Goal: Transaction & Acquisition: Purchase product/service

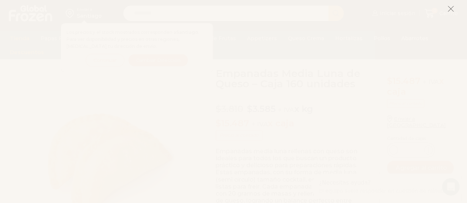
click at [450, 8] on icon at bounding box center [450, 9] width 7 height 7
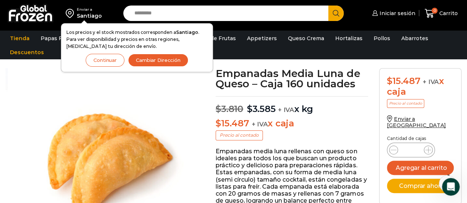
click at [104, 56] on button "Continuar" at bounding box center [105, 60] width 39 height 13
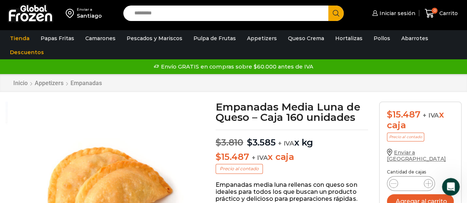
click at [419, 151] on span "Enviar a Chile" at bounding box center [416, 155] width 59 height 13
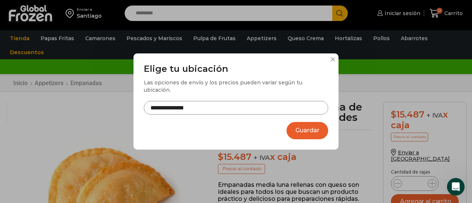
click at [255, 105] on input "**********" at bounding box center [236, 108] width 185 height 14
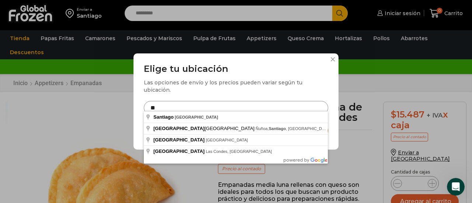
type input "*"
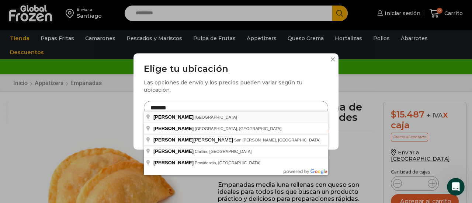
type input "**********"
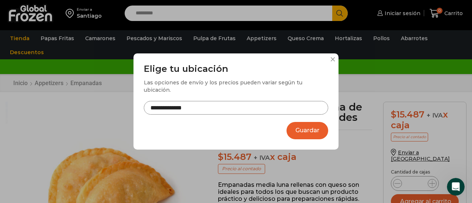
click at [310, 123] on button "Guardar" at bounding box center [308, 130] width 42 height 17
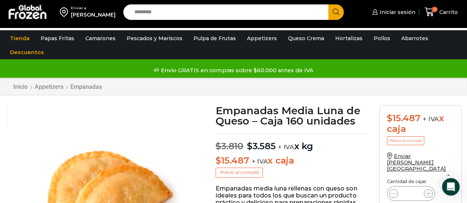
scroll to position [37, 0]
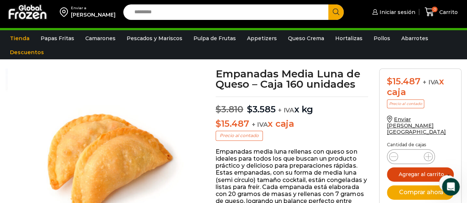
click at [431, 168] on button "Agregar al carrito" at bounding box center [420, 175] width 67 height 14
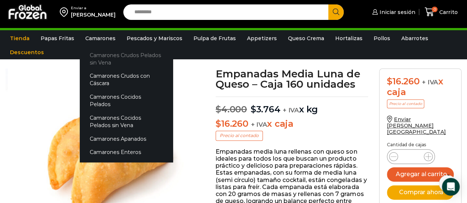
click at [99, 55] on link "Camarones Crudos Pelados sin Vena" at bounding box center [126, 58] width 93 height 21
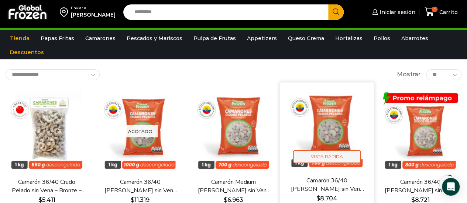
scroll to position [74, 0]
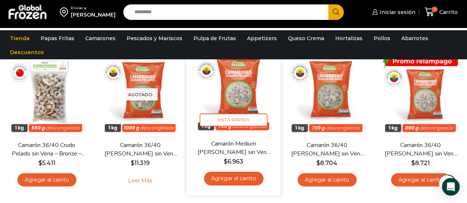
click at [246, 151] on link "Camarón Medium [PERSON_NAME] sin Vena – Silver – Caja 10 kg" at bounding box center [233, 148] width 75 height 17
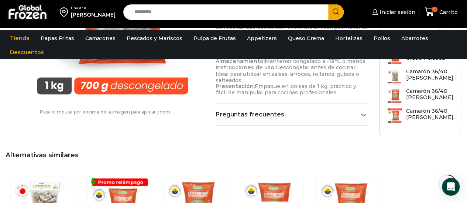
scroll to position [554, 0]
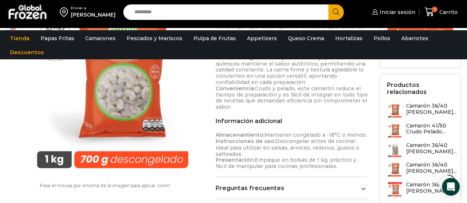
click at [352, 185] on link "Preguntas frecuentes" at bounding box center [292, 188] width 152 height 7
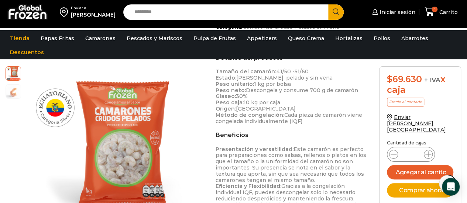
scroll to position [333, 0]
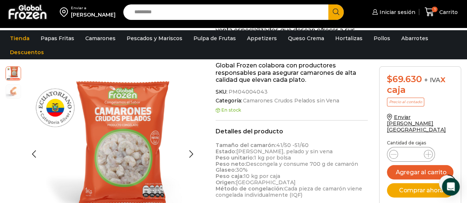
click at [14, 94] on img at bounding box center [13, 91] width 15 height 15
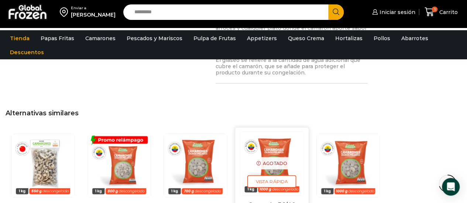
scroll to position [886, 0]
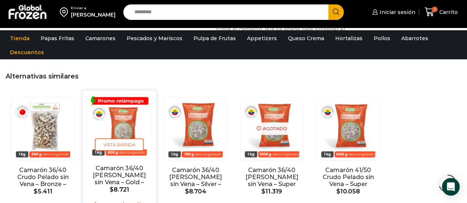
click at [133, 165] on link "Camarón 36/40 [PERSON_NAME] sin Vena – Gold – Caja 10 kg" at bounding box center [119, 179] width 58 height 28
click at [126, 110] on img "2 / 5" at bounding box center [118, 126] width 63 height 63
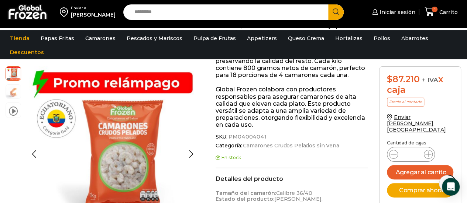
scroll to position [406, 0]
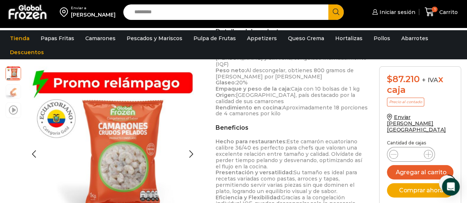
click at [16, 111] on span at bounding box center [13, 110] width 9 height 10
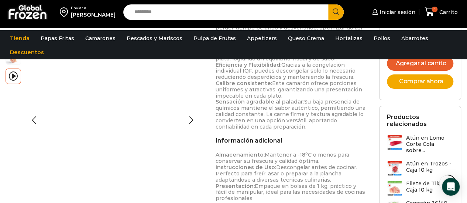
scroll to position [465, 0]
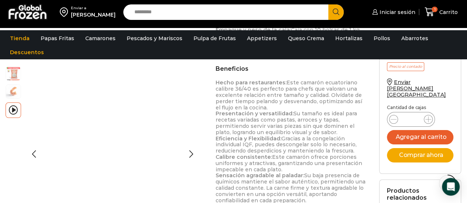
click at [13, 96] on img at bounding box center [13, 91] width 15 height 15
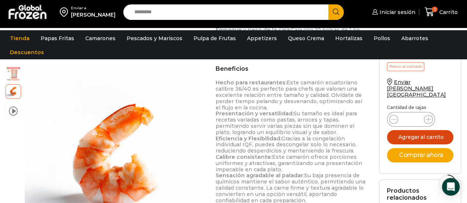
click at [417, 130] on button "Agregar al carrito" at bounding box center [420, 137] width 66 height 14
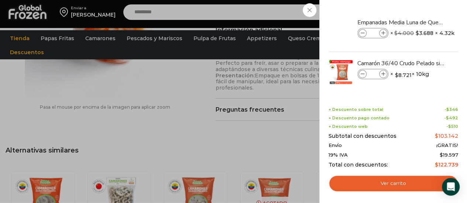
scroll to position [724, 0]
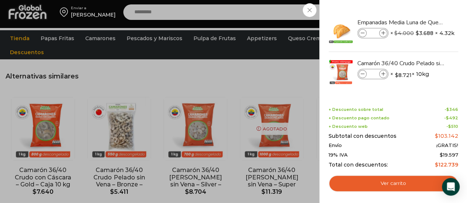
click at [423, 21] on div "2 Carrito 2 2 Shopping Cart *" at bounding box center [441, 11] width 37 height 17
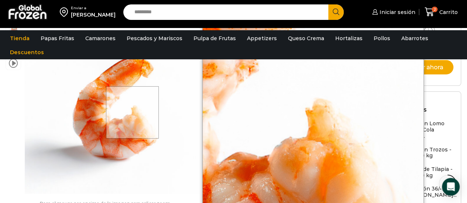
scroll to position [332, 0]
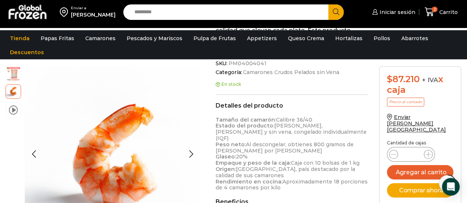
click at [8, 110] on li "video" at bounding box center [14, 111] width 16 height 16
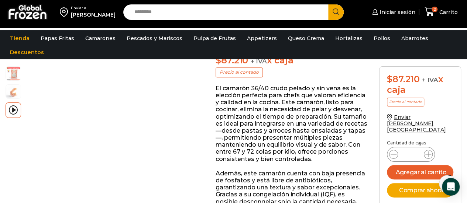
scroll to position [37, 0]
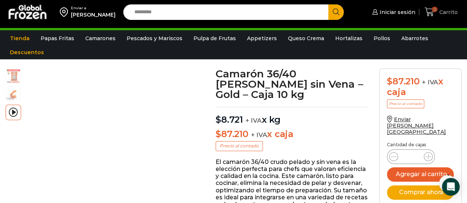
click at [446, 14] on span "Carrito" at bounding box center [447, 11] width 20 height 7
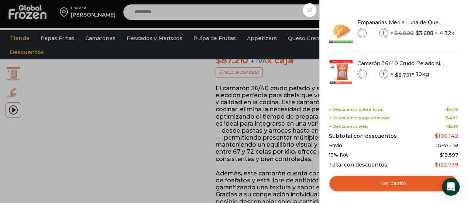
scroll to position [74, 0]
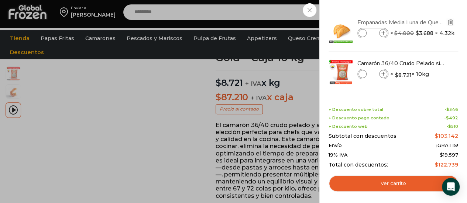
click at [396, 23] on link "Empanadas Media Luna de Queso - Caja 160 unidades" at bounding box center [401, 22] width 88 height 8
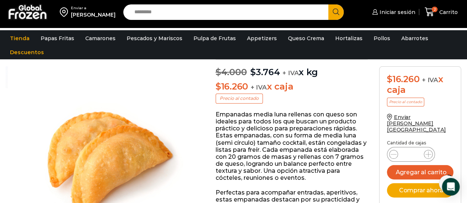
scroll to position [0, 0]
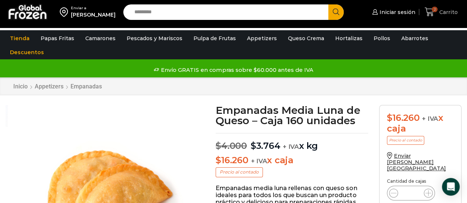
click at [443, 16] on span "Carrito" at bounding box center [447, 11] width 20 height 7
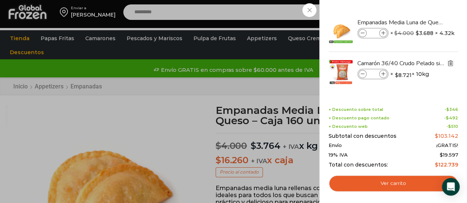
click at [448, 62] on img "Eliminar Camarón 36/40 Crudo Pelado sin Vena - Gold - Caja 10 kg del carrito" at bounding box center [450, 63] width 7 height 7
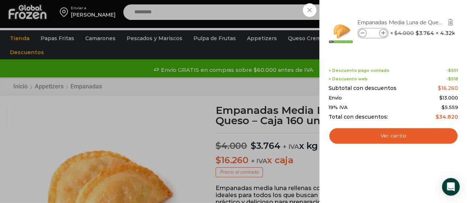
click at [419, 24] on link "Empanadas Media Luna de Queso - Caja 160 unidades" at bounding box center [401, 22] width 88 height 8
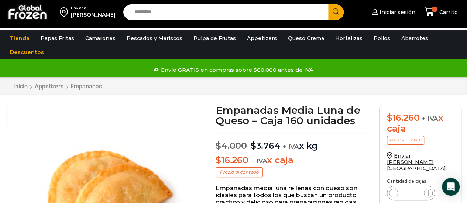
scroll to position [37, 0]
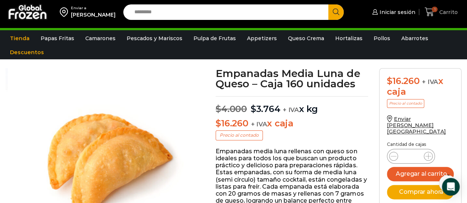
click at [443, 13] on span "Carrito" at bounding box center [447, 11] width 20 height 7
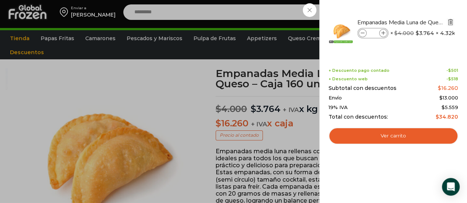
click at [449, 23] on img "Eliminar Empanadas Media Luna de Queso - Caja 160 unidades del carrito" at bounding box center [450, 22] width 7 height 7
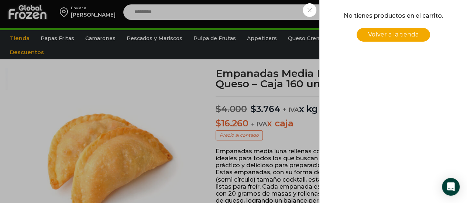
click at [423, 9] on div "0 [GEOGRAPHIC_DATA] 0 0 Shopping Cart No tienes productos en el carrito. Volver…" at bounding box center [441, 11] width 37 height 17
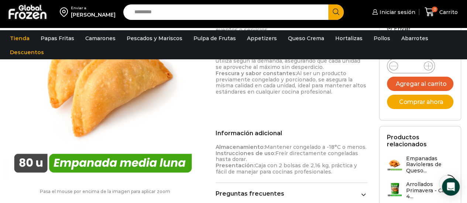
scroll to position [256, 0]
